Goal: Task Accomplishment & Management: Complete application form

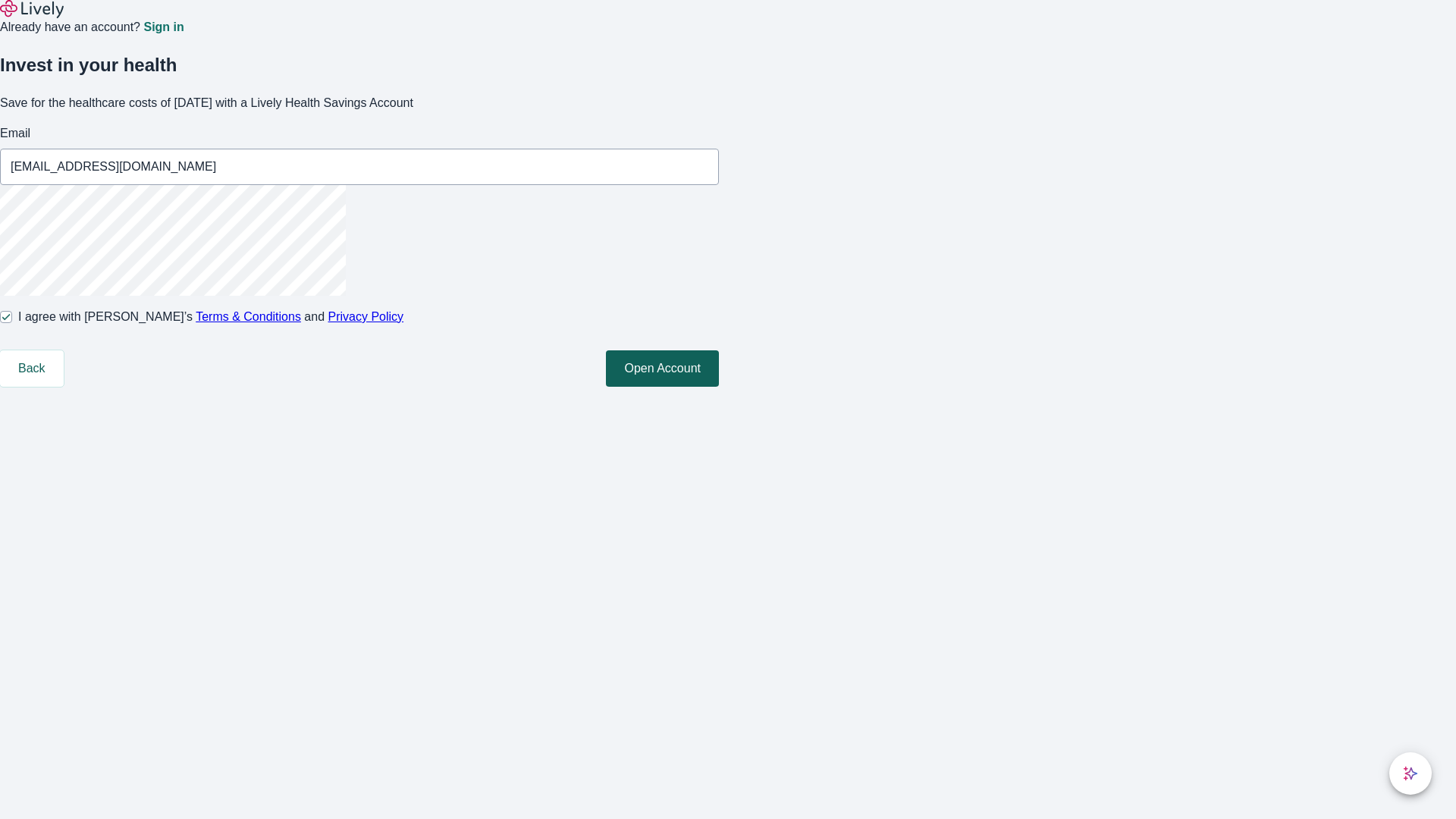
click at [719, 387] on button "Open Account" at bounding box center [663, 368] width 113 height 37
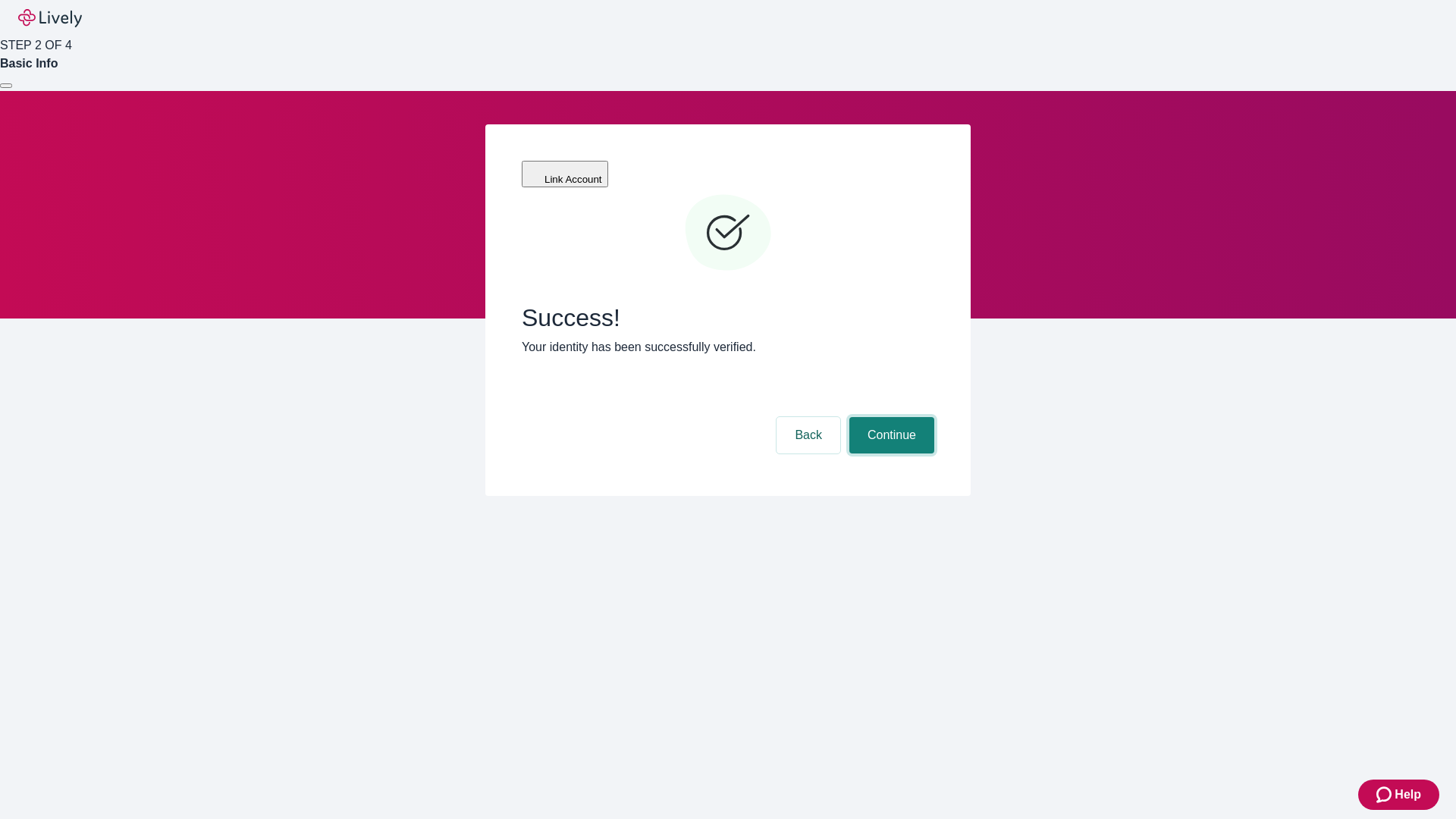
click at [889, 417] on button "Continue" at bounding box center [892, 435] width 85 height 37
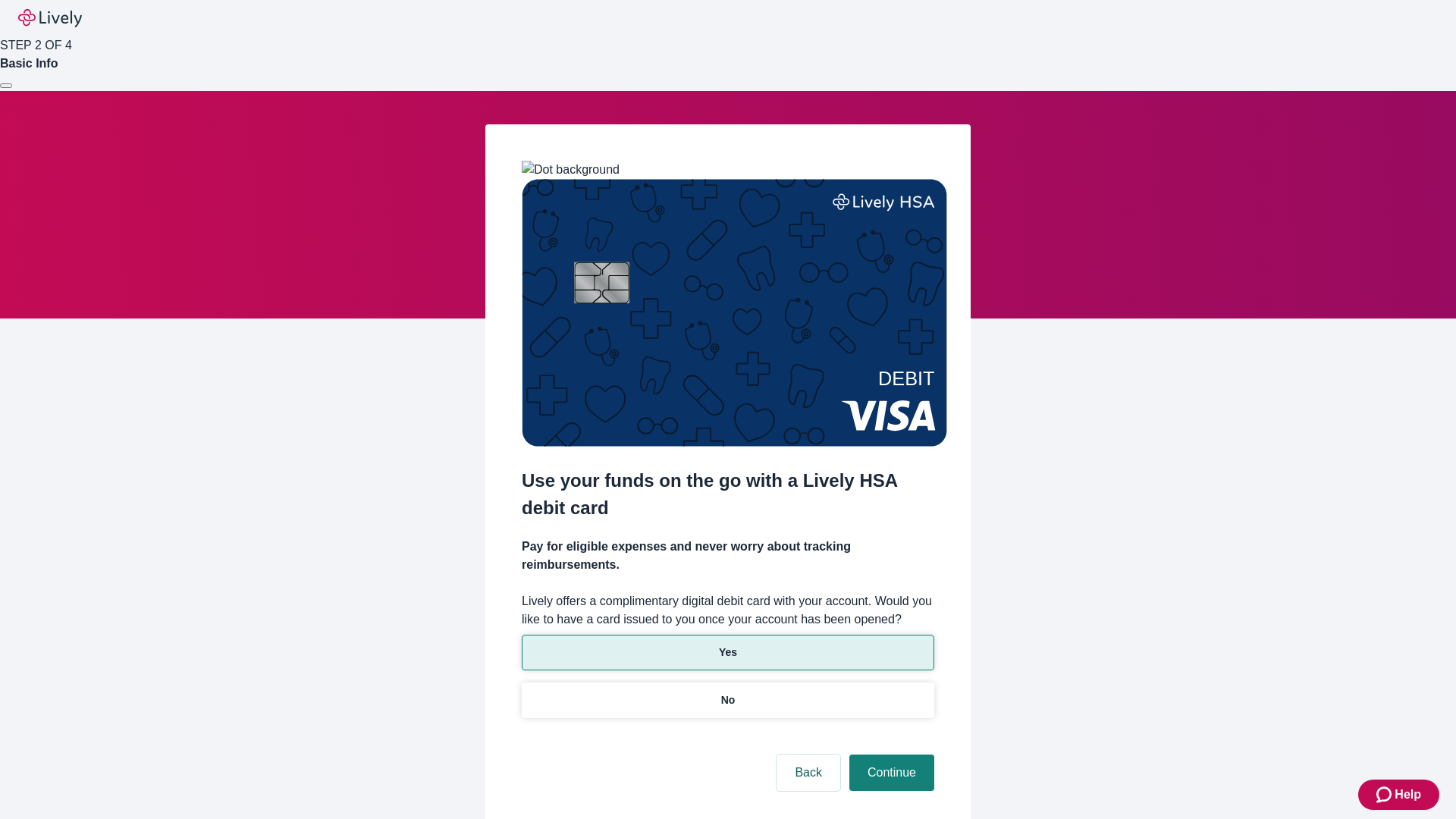
click at [727, 645] on p "Yes" at bounding box center [728, 653] width 18 height 16
click at [889, 755] on button "Continue" at bounding box center [892, 773] width 85 height 37
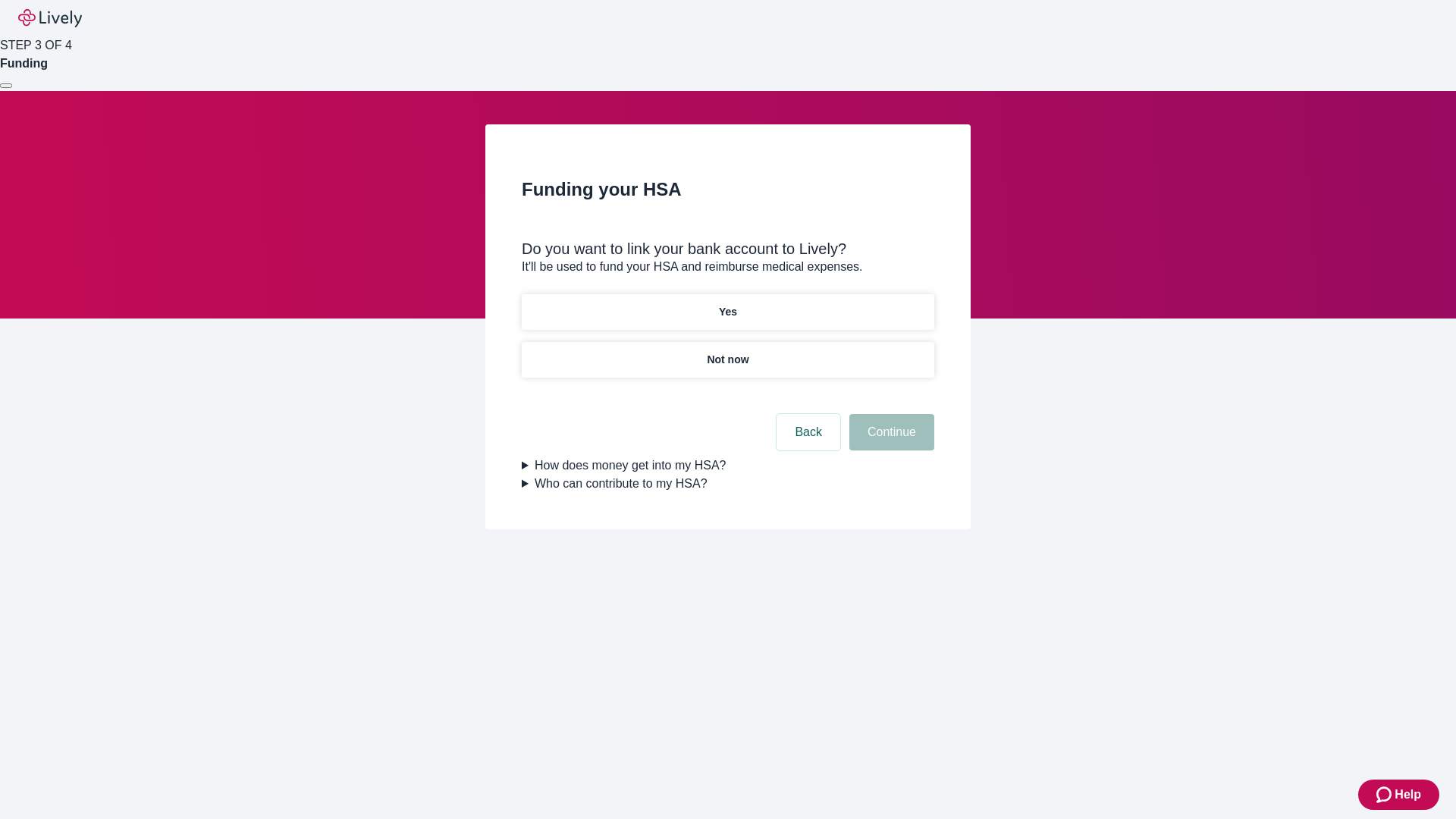
click at [727, 352] on p "Not now" at bounding box center [728, 360] width 42 height 16
click at [889, 441] on button "Continue" at bounding box center [892, 432] width 85 height 37
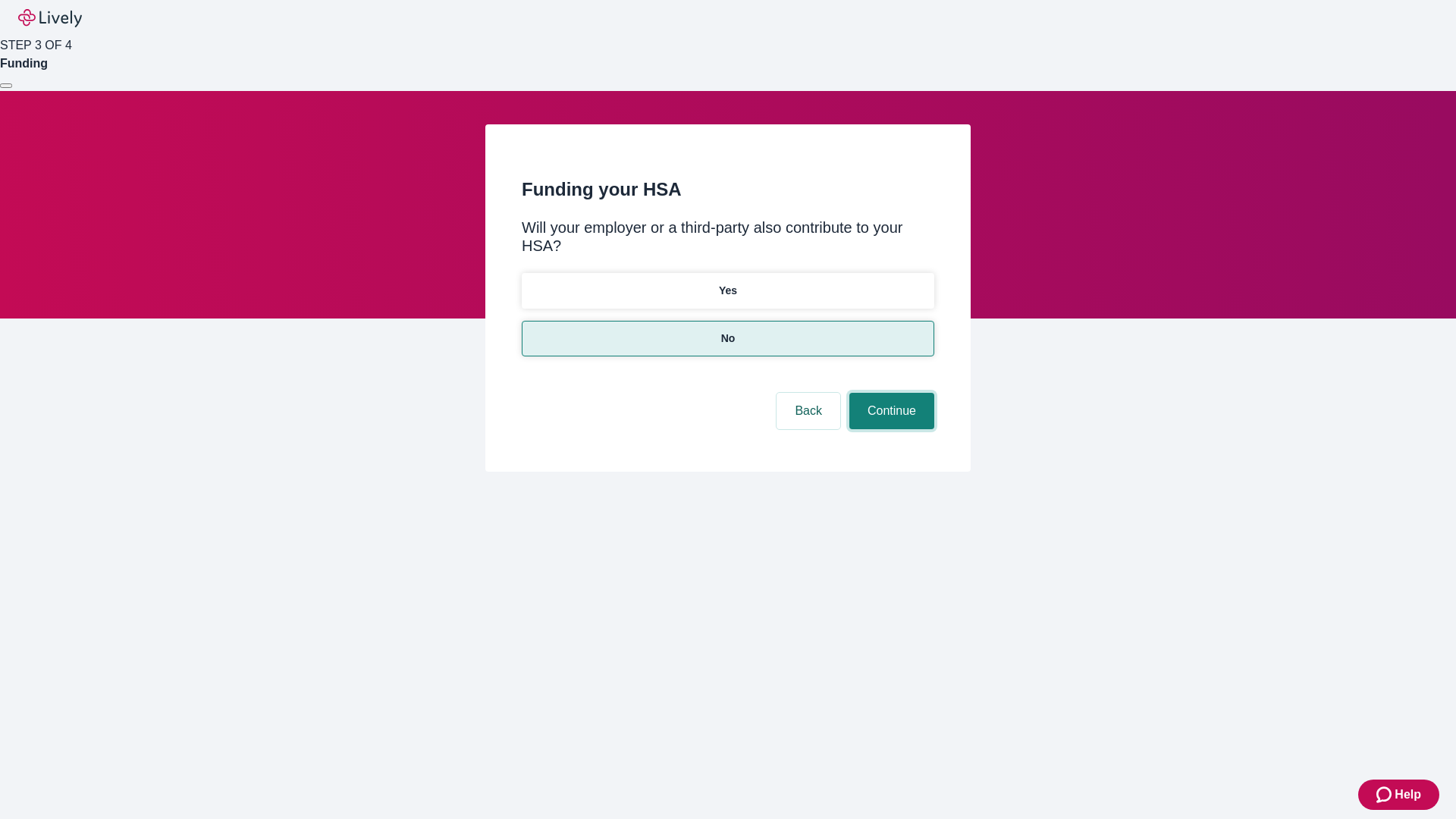
click at [889, 393] on button "Continue" at bounding box center [892, 410] width 85 height 37
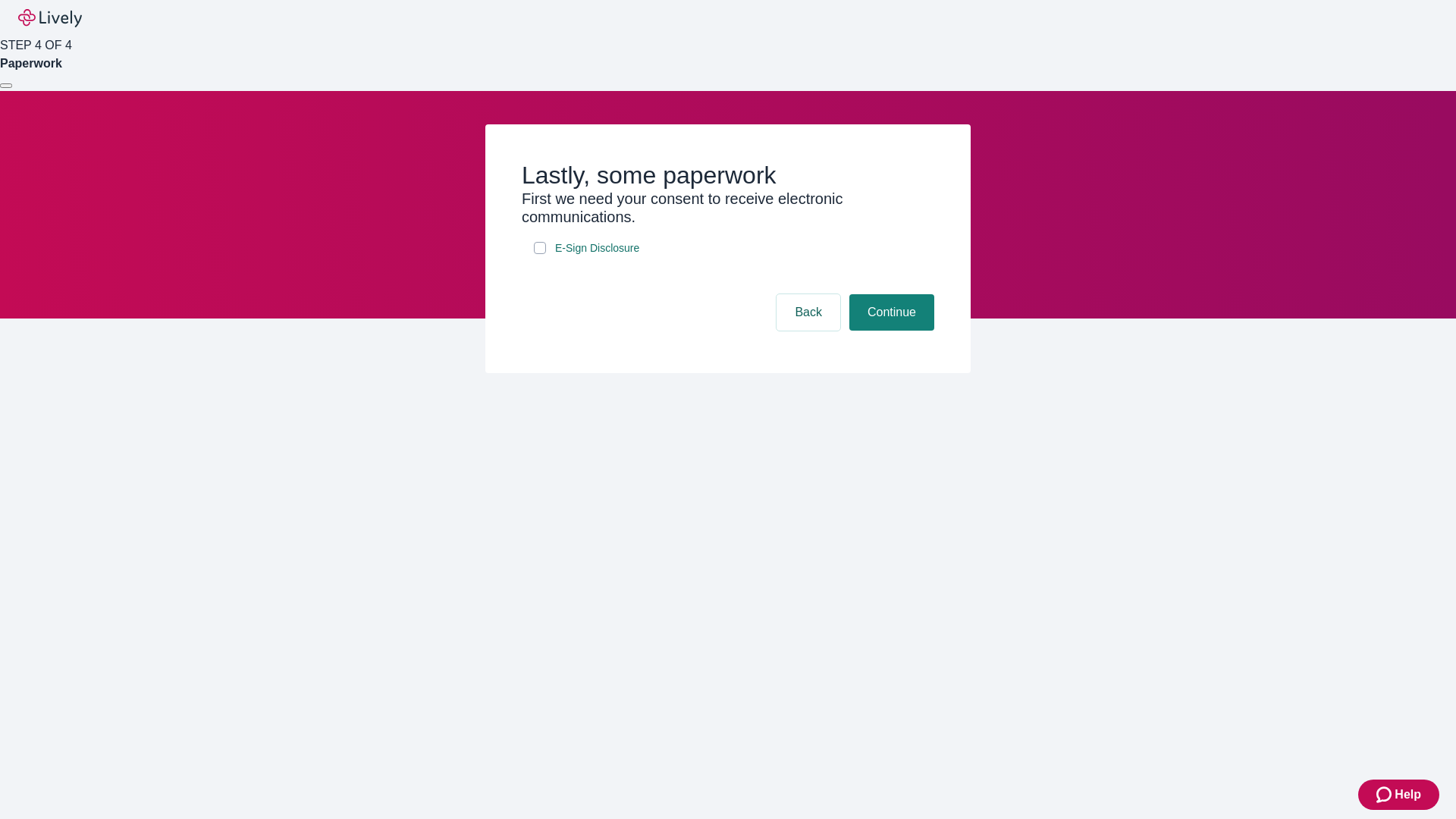
click at [540, 254] on input "E-Sign Disclosure" at bounding box center [540, 248] width 12 height 12
checkbox input "true"
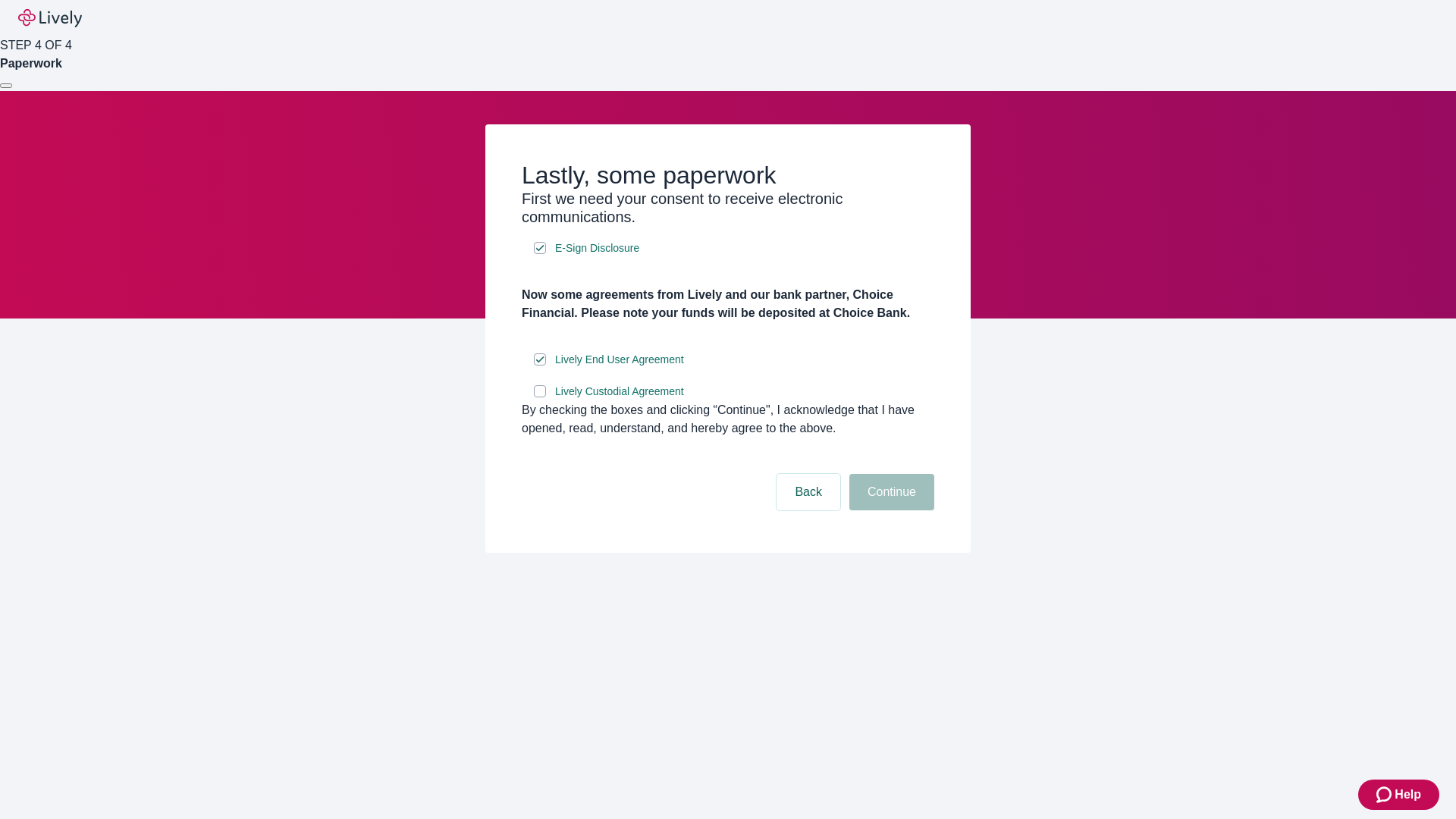
click at [540, 398] on input "Lively Custodial Agreement" at bounding box center [540, 392] width 12 height 12
checkbox input "true"
click at [889, 510] on button "Continue" at bounding box center [892, 492] width 85 height 37
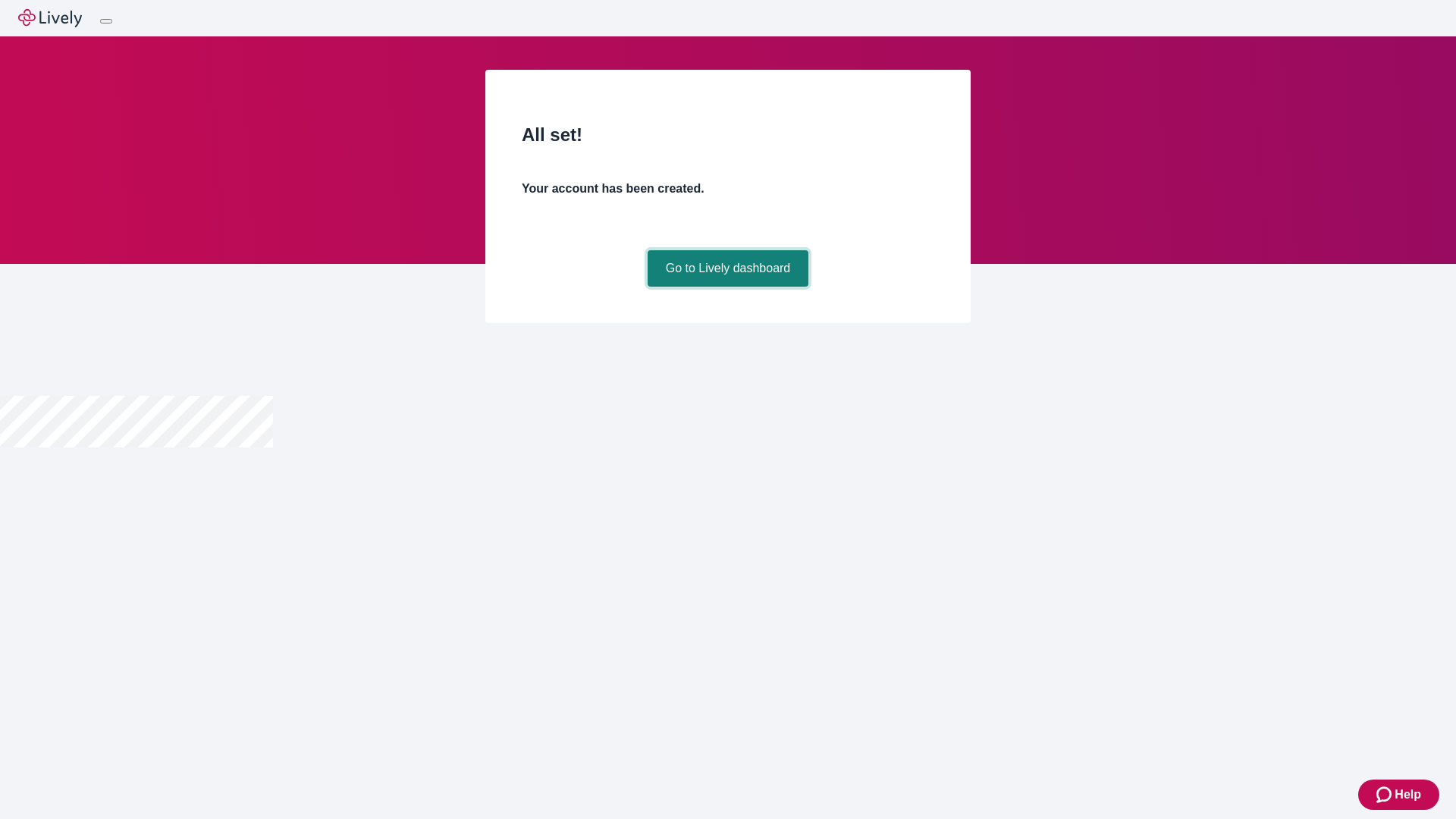
click at [727, 287] on link "Go to Lively dashboard" at bounding box center [728, 268] width 161 height 37
